Goal: Task Accomplishment & Management: Complete application form

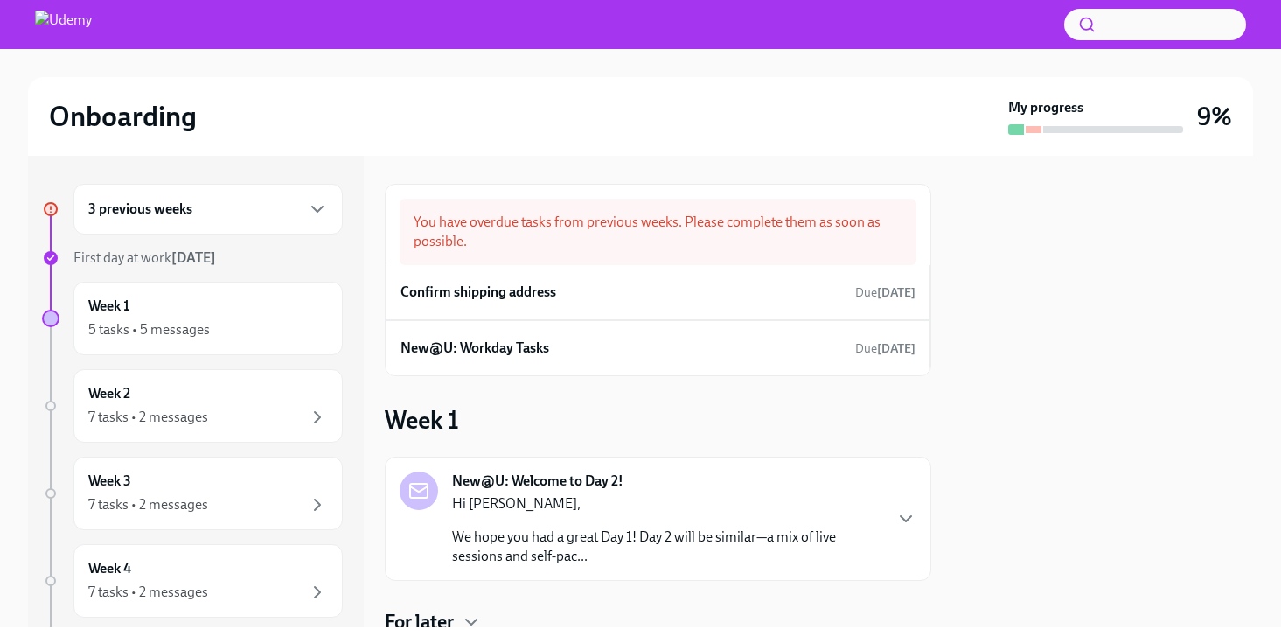
scroll to position [62, 0]
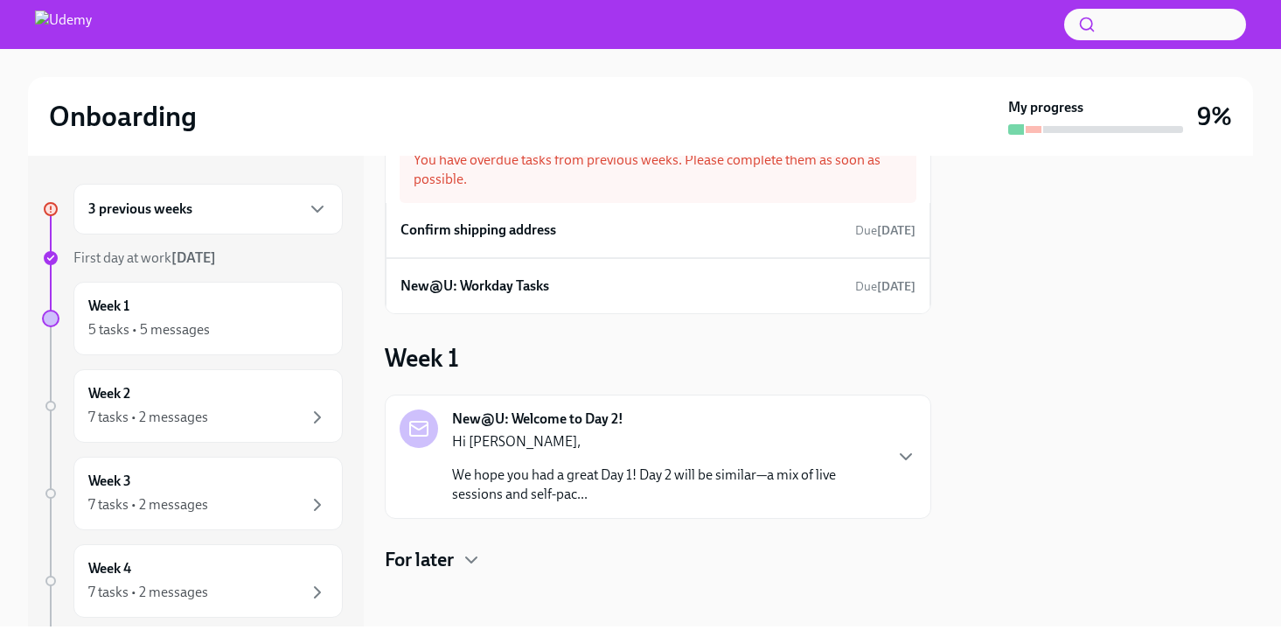
click at [52, 31] on img at bounding box center [63, 24] width 57 height 28
click at [59, 27] on img at bounding box center [63, 24] width 57 height 28
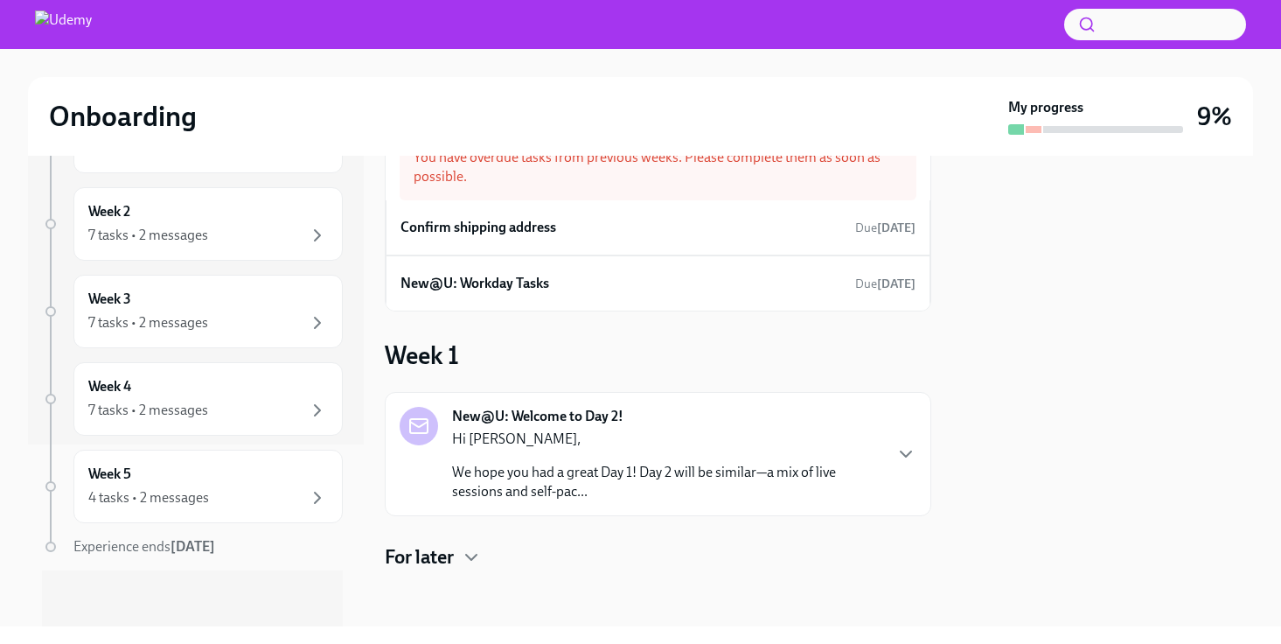
scroll to position [0, 0]
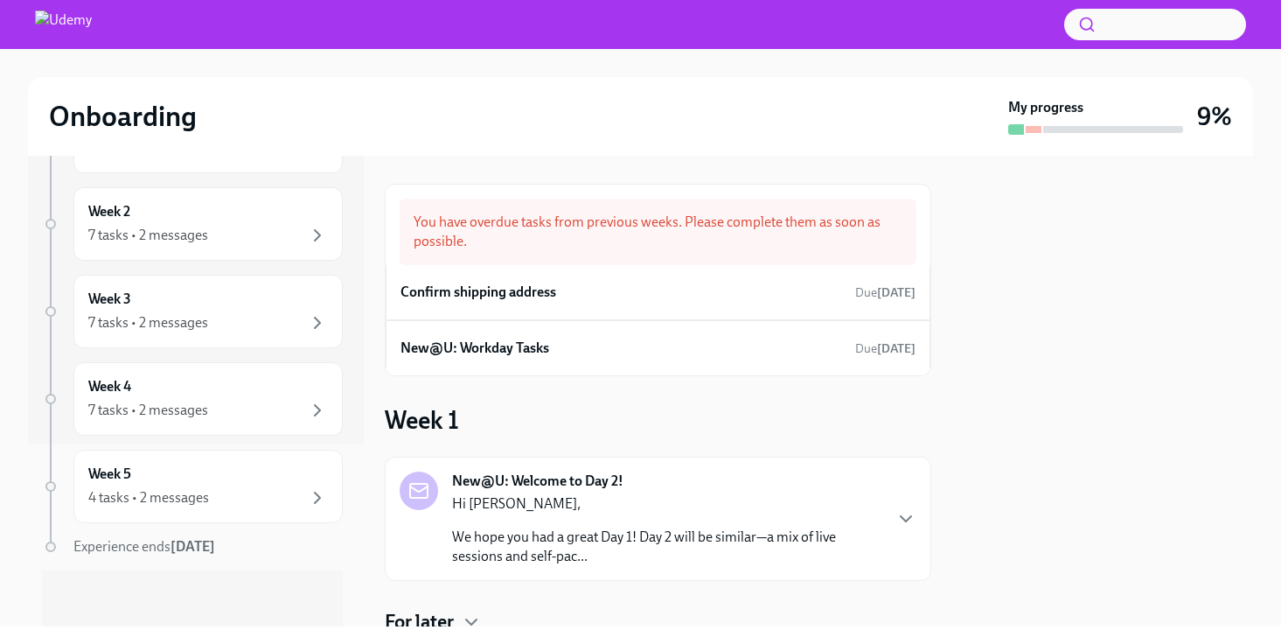
click at [79, 20] on img at bounding box center [63, 24] width 57 height 28
